Goal: Task Accomplishment & Management: Use online tool/utility

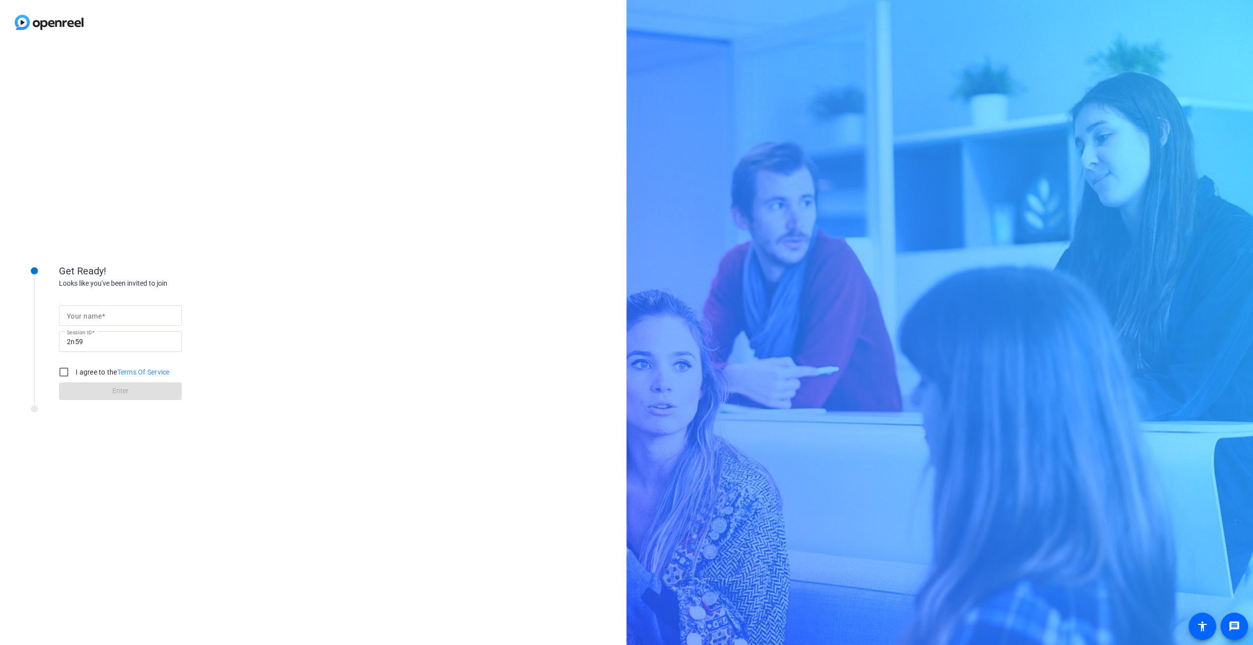
click at [89, 313] on mat-label "Your name" at bounding box center [84, 316] width 35 height 8
click at [89, 313] on input "Your name" at bounding box center [120, 316] width 107 height 12
type input "[PERSON_NAME]"
click at [63, 374] on input "I agree to the Terms Of Service" at bounding box center [64, 372] width 20 height 20
checkbox input "true"
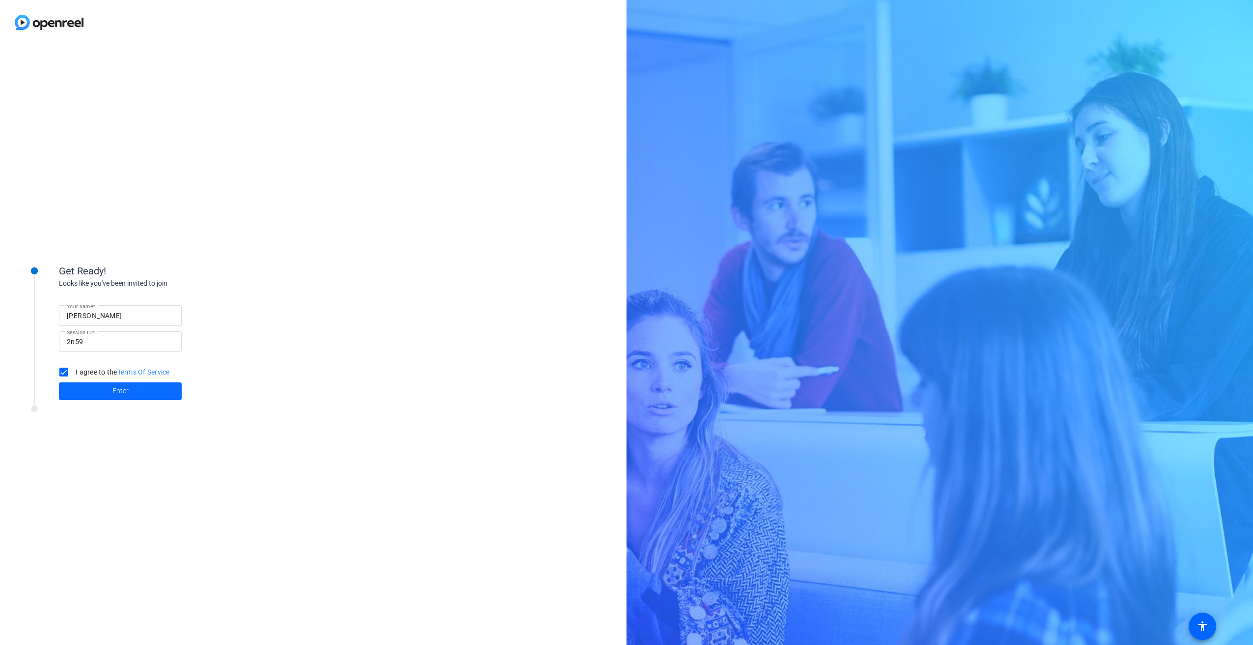
click at [114, 388] on span "Enter" at bounding box center [120, 391] width 16 height 10
click at [85, 315] on mat-label "Your name" at bounding box center [84, 316] width 35 height 8
click at [85, 315] on input "Your name" at bounding box center [120, 316] width 107 height 12
type input "[PERSON_NAME]"
click at [64, 371] on input "I agree to the Terms Of Service" at bounding box center [64, 372] width 20 height 20
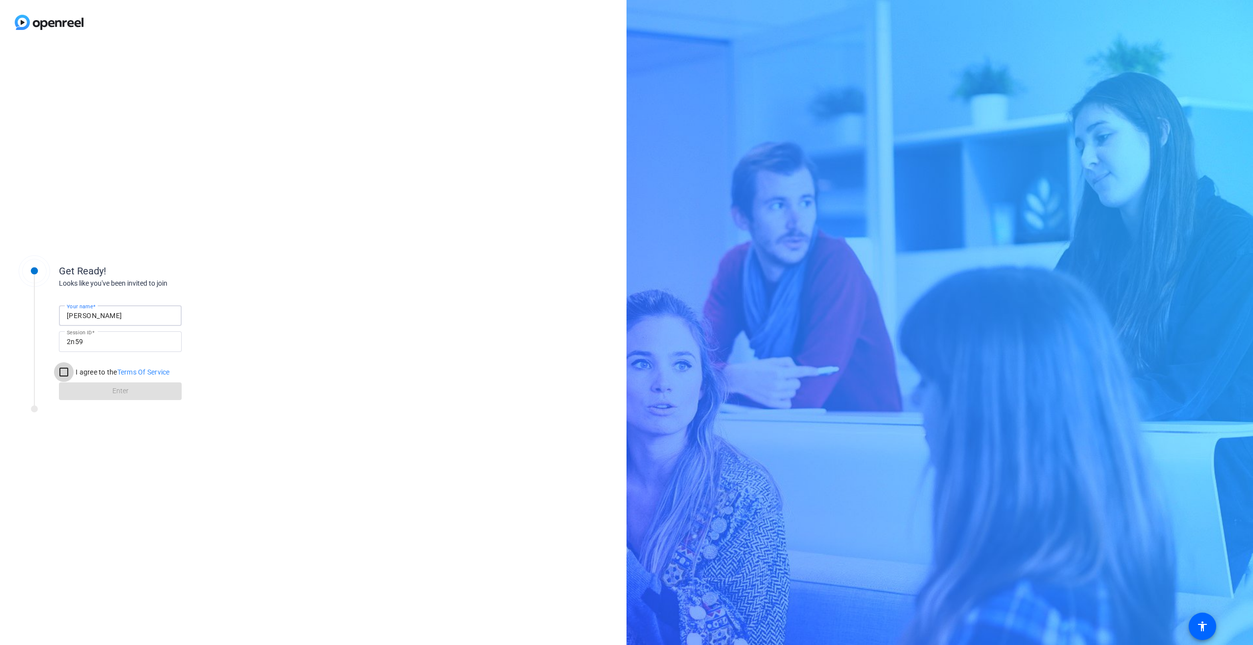
checkbox input "true"
click at [105, 391] on span at bounding box center [120, 391] width 123 height 24
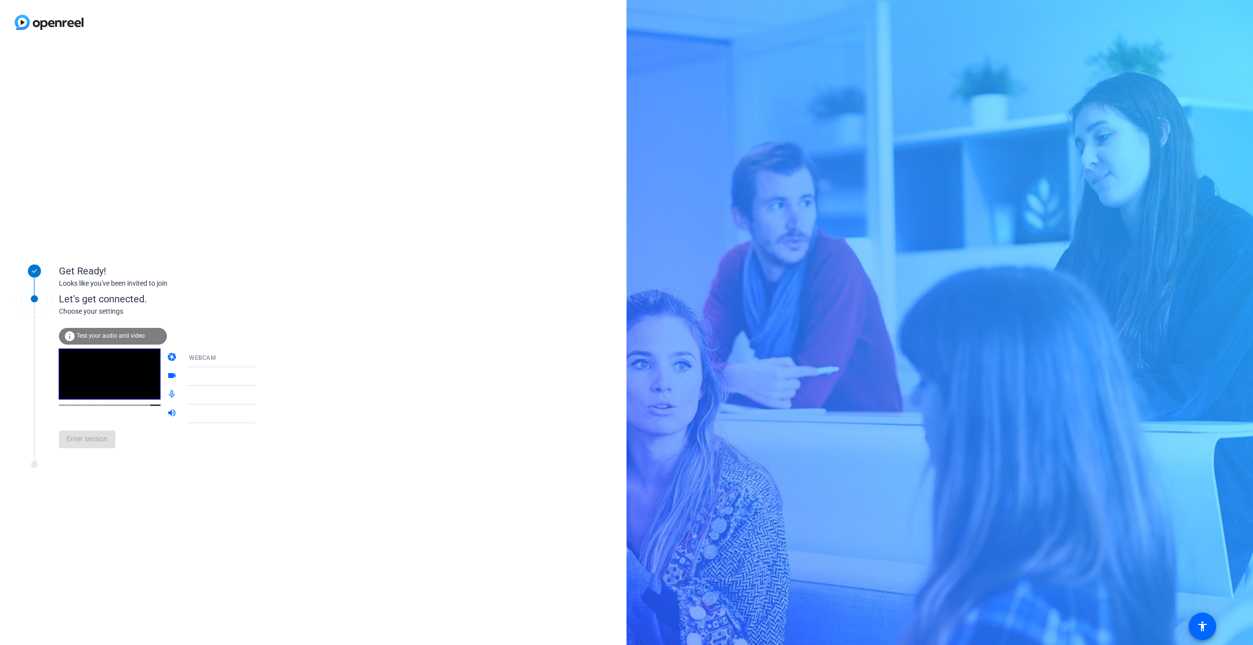
click at [85, 335] on span "Test your audio and video" at bounding box center [111, 335] width 68 height 7
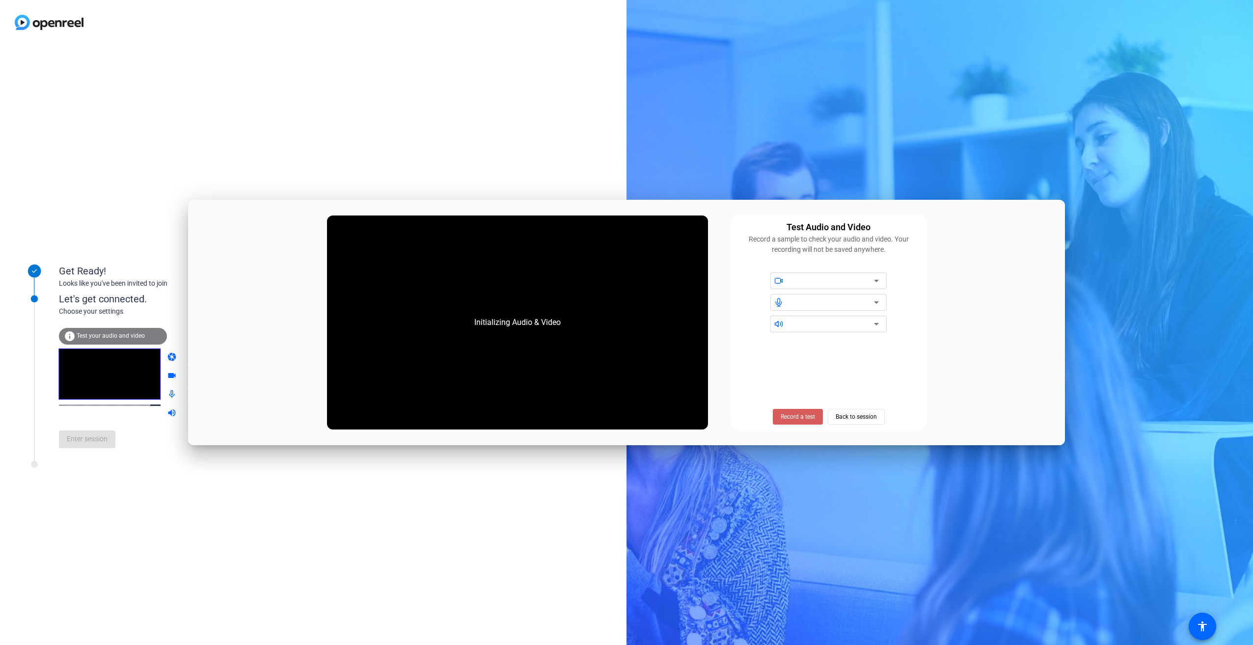
click at [802, 416] on span "Record a test" at bounding box center [797, 416] width 34 height 9
click at [798, 419] on span "Stop Testing (6s)" at bounding box center [797, 416] width 45 height 9
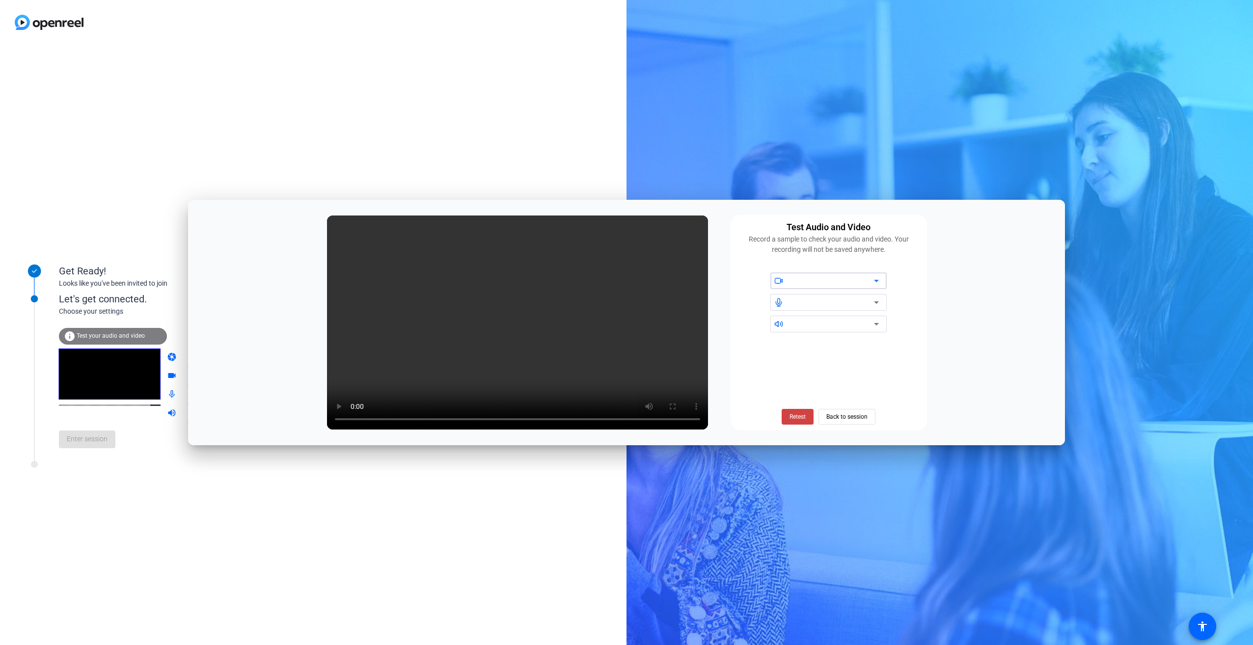
click at [817, 282] on div at bounding box center [831, 281] width 83 height 12
click at [836, 416] on span "Back to session" at bounding box center [846, 416] width 41 height 19
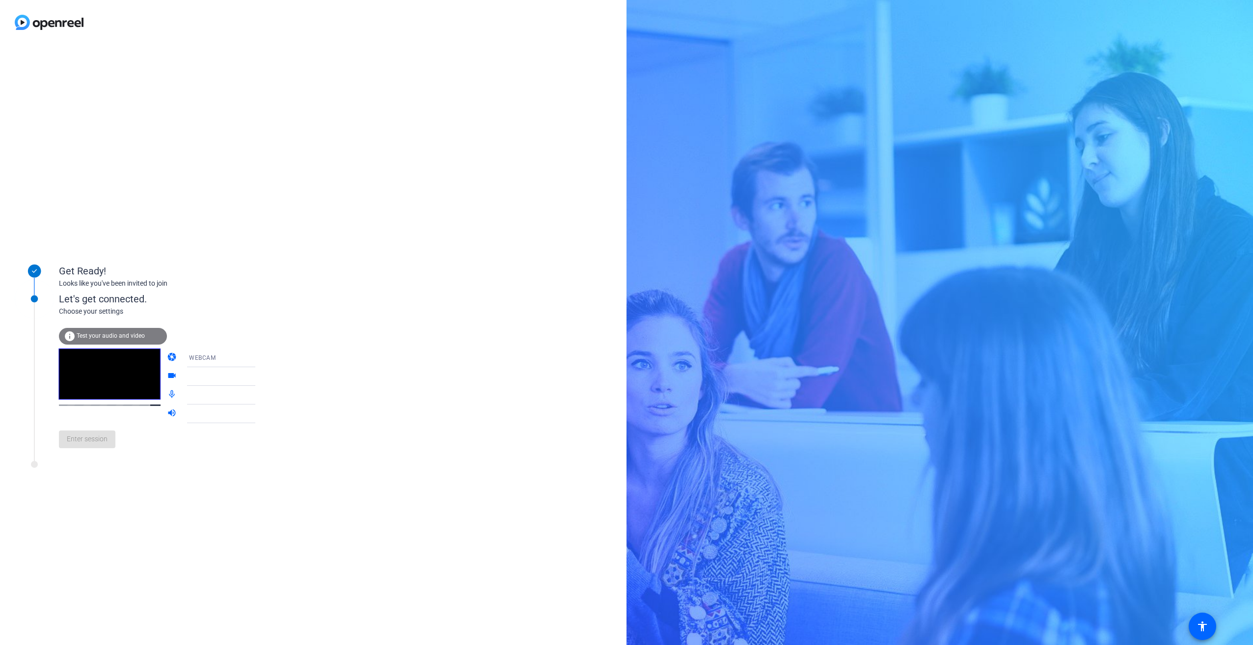
click at [87, 336] on span "Test your audio and video" at bounding box center [111, 335] width 68 height 7
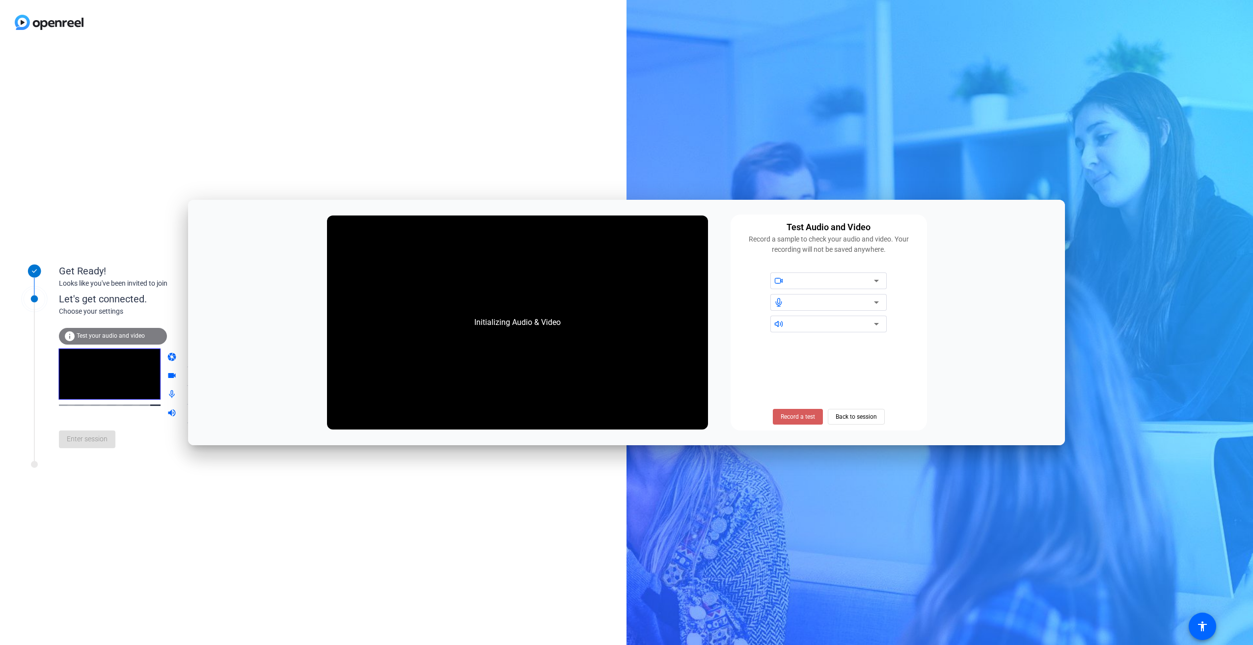
click at [800, 416] on span "Record a test" at bounding box center [797, 416] width 34 height 9
click at [800, 279] on div at bounding box center [831, 281] width 83 height 12
click at [802, 280] on div at bounding box center [831, 281] width 83 height 12
click at [881, 279] on icon at bounding box center [876, 281] width 12 height 12
click at [848, 305] on div at bounding box center [831, 302] width 83 height 12
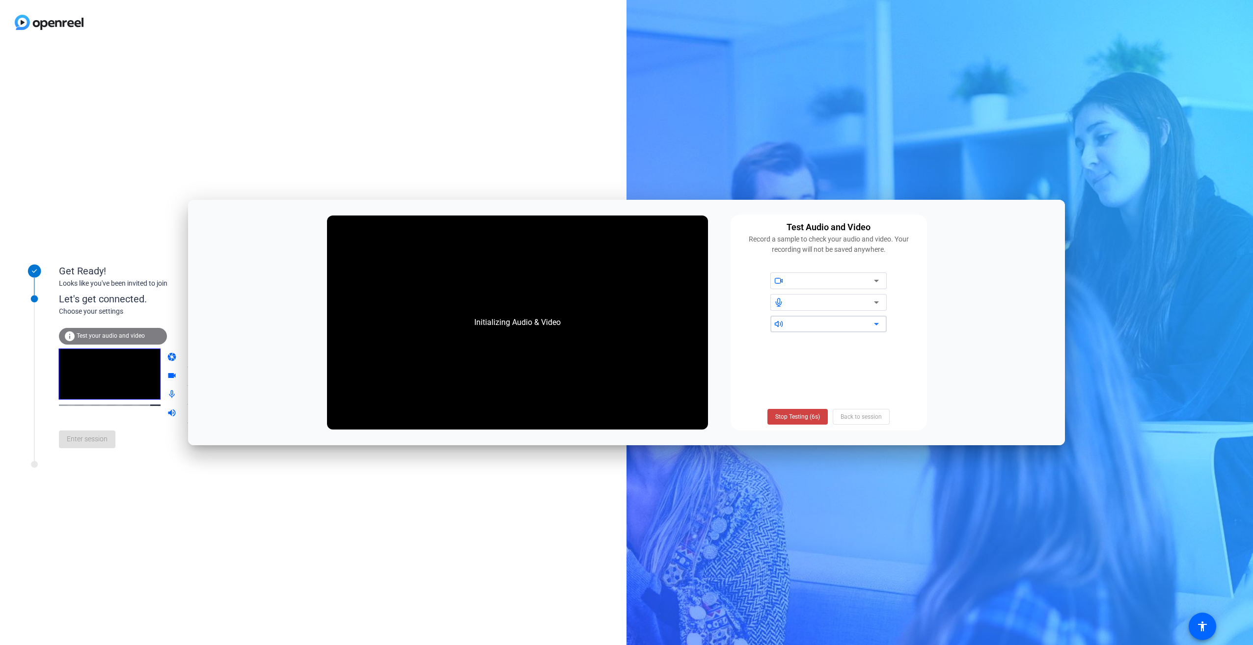
click at [848, 324] on div at bounding box center [831, 324] width 83 height 12
click at [791, 416] on span "Stop Testing (6s)" at bounding box center [797, 416] width 45 height 9
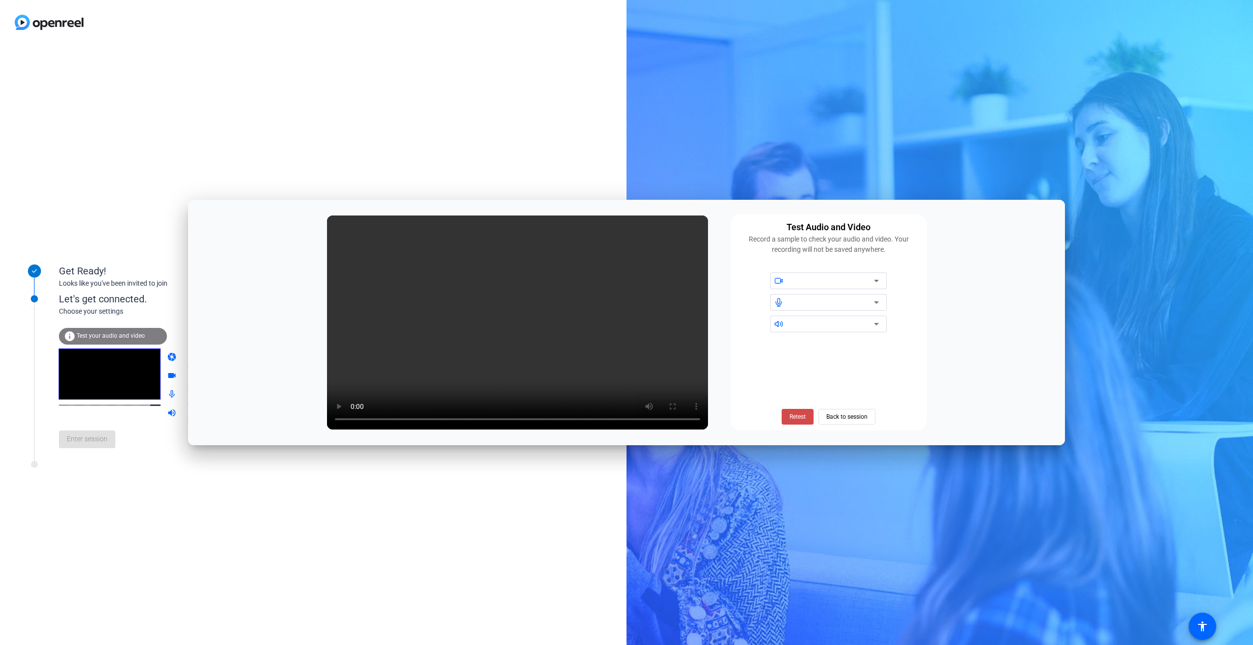
click at [799, 418] on span "Retest" at bounding box center [797, 416] width 16 height 9
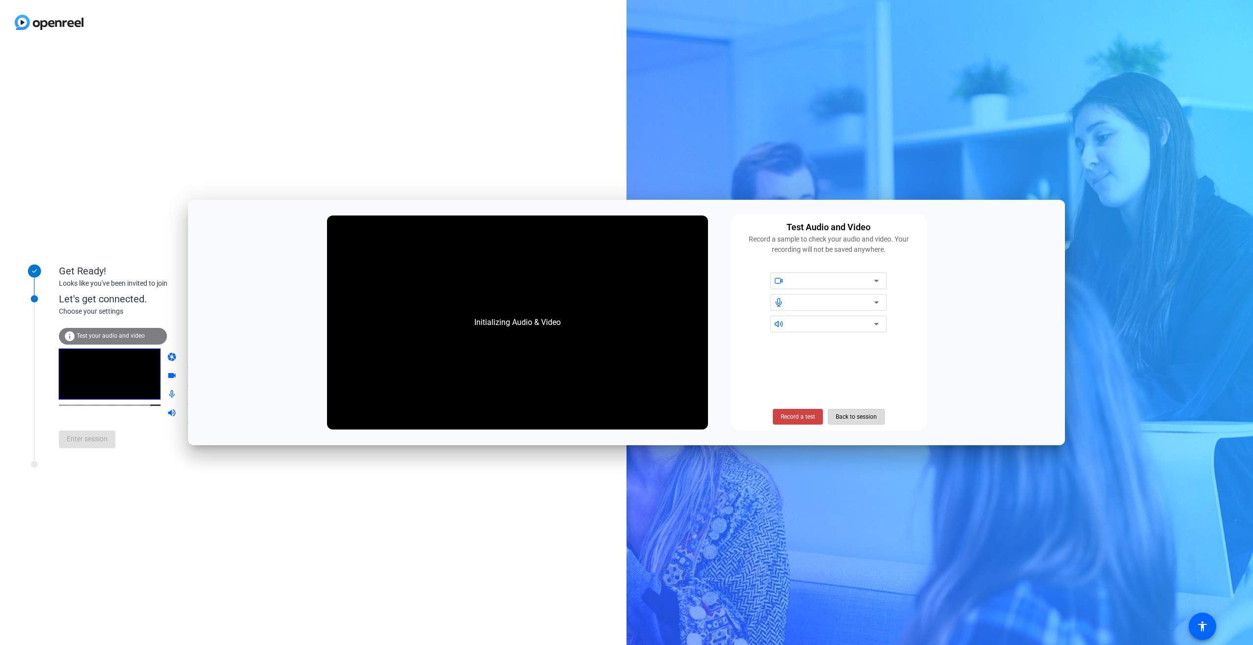
click at [853, 416] on span "Back to session" at bounding box center [855, 416] width 41 height 19
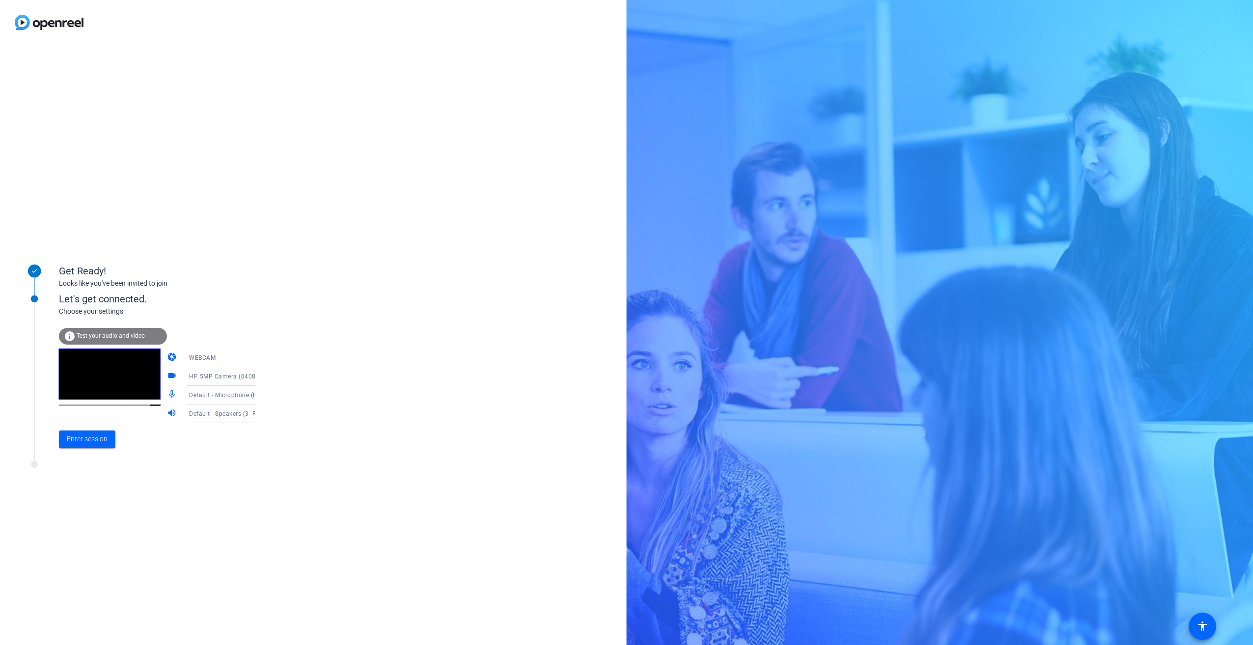
click at [106, 336] on span "Test your audio and video" at bounding box center [111, 335] width 68 height 7
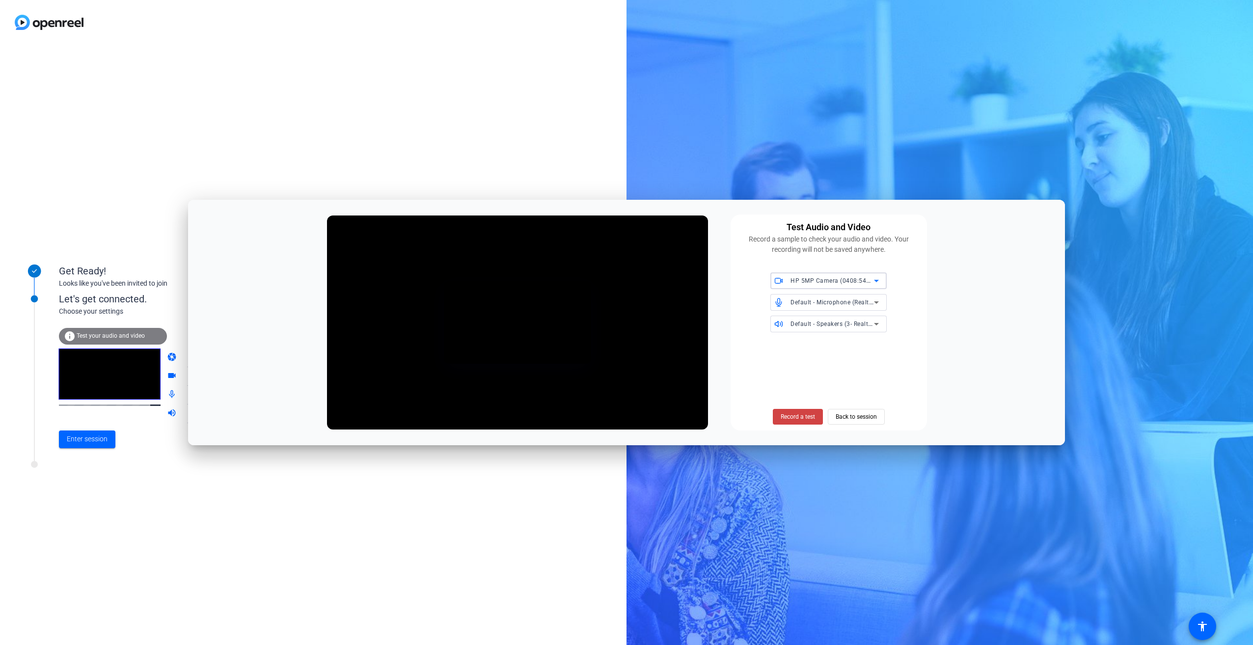
click at [214, 138] on div "Get Ready! Looks like you've been invited to join Let's get connected. Choose y…" at bounding box center [313, 345] width 626 height 600
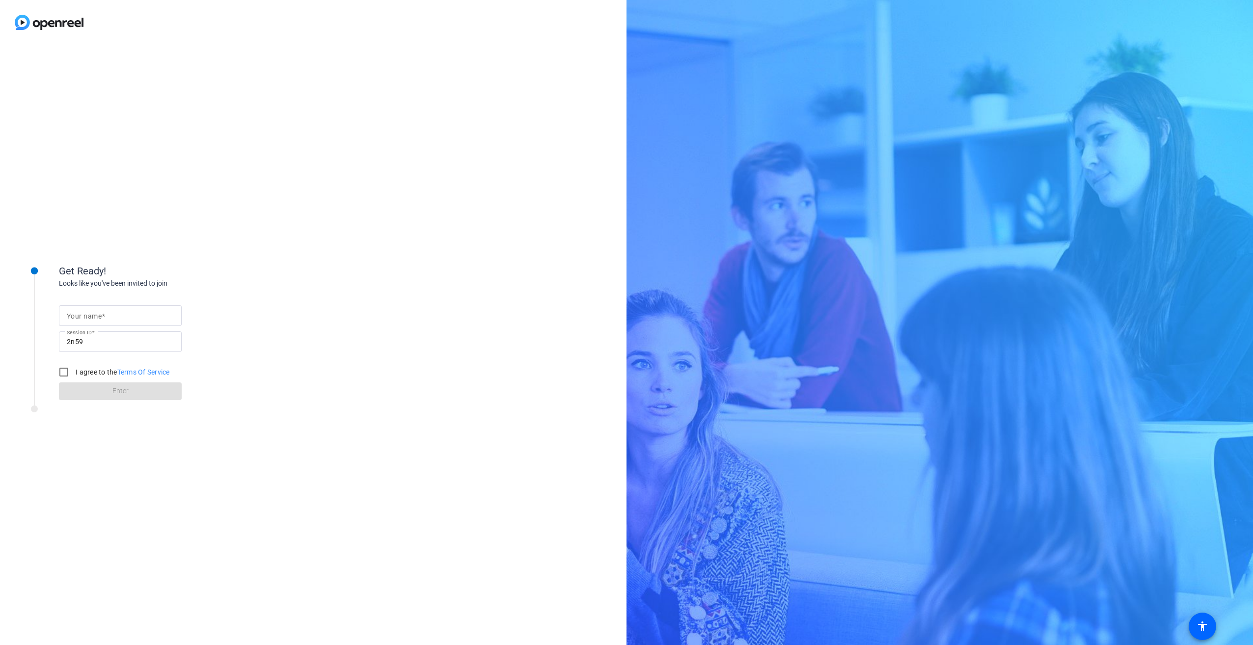
click at [108, 317] on input "Your name" at bounding box center [120, 316] width 107 height 12
type input "[PERSON_NAME]"
drag, startPoint x: 67, startPoint y: 372, endPoint x: 71, endPoint y: 376, distance: 5.6
click at [67, 372] on input "I agree to the Terms Of Service" at bounding box center [64, 372] width 20 height 20
checkbox input "true"
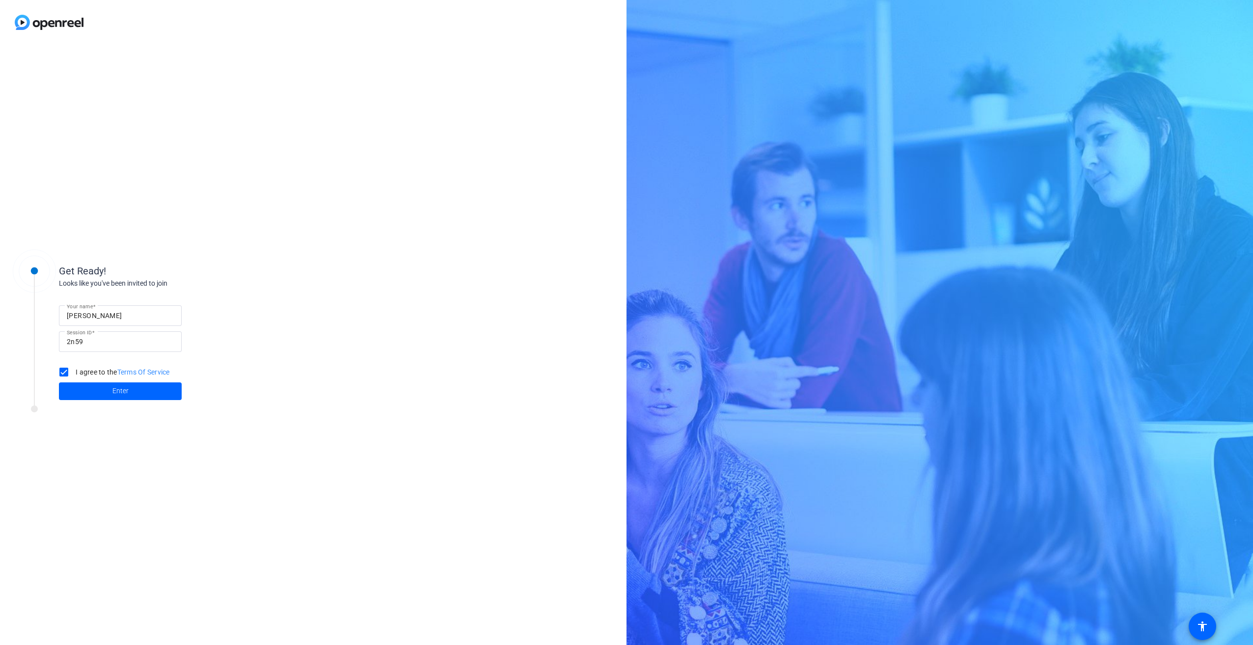
click at [94, 391] on span at bounding box center [120, 391] width 123 height 24
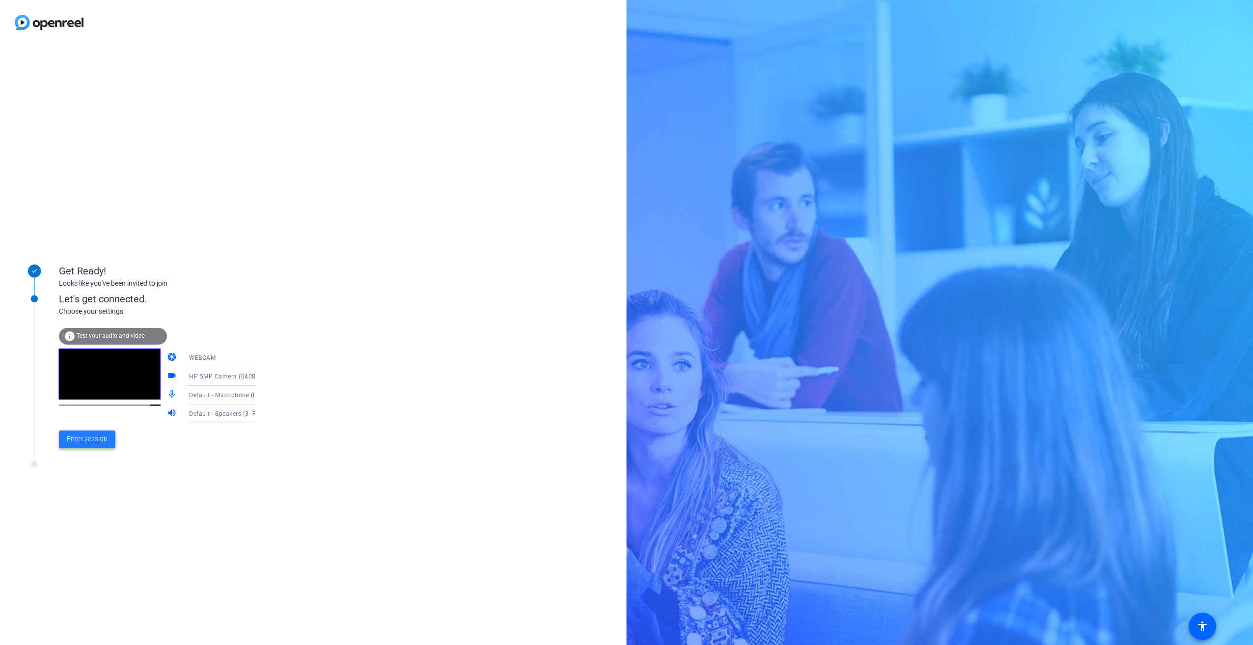
click at [92, 441] on span "Enter session" at bounding box center [87, 439] width 41 height 10
